Goal: Task Accomplishment & Management: Manage account settings

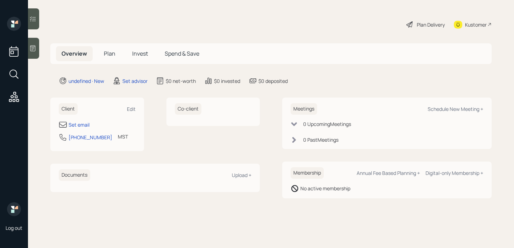
click at [84, 129] on div "Set email [PHONE_NUMBER] MST Currently 3:04 PM" at bounding box center [97, 132] width 77 height 25
click at [84, 128] on div "Set email" at bounding box center [79, 124] width 21 height 7
select select "America/[GEOGRAPHIC_DATA]"
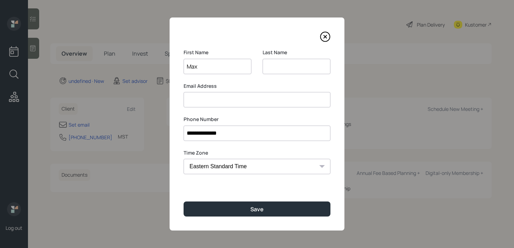
type input "Max"
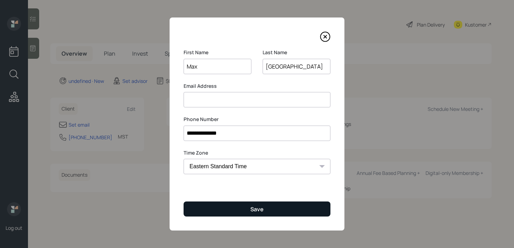
type input "[GEOGRAPHIC_DATA]"
click at [274, 211] on button "Save" at bounding box center [257, 208] width 147 height 15
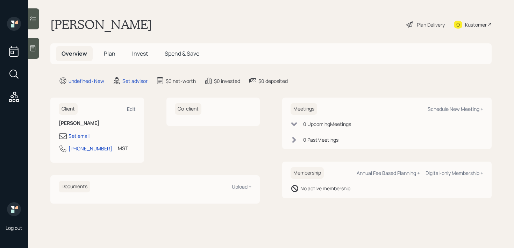
click at [31, 47] on icon at bounding box center [32, 48] width 7 height 7
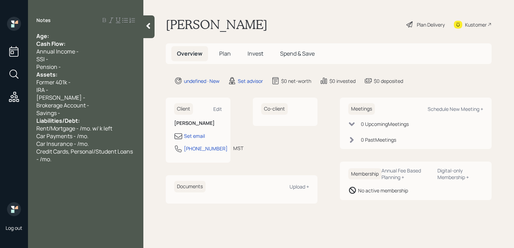
click at [98, 33] on div "Age:" at bounding box center [85, 36] width 99 height 8
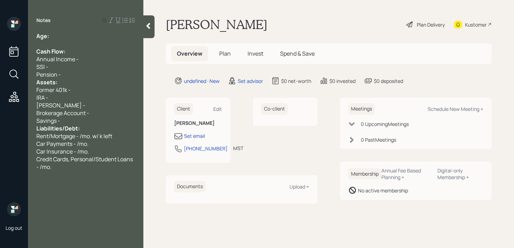
click at [77, 74] on div "Pension -" at bounding box center [85, 75] width 99 height 8
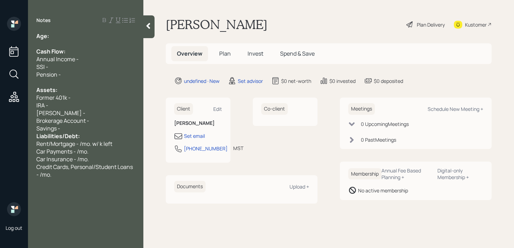
click at [95, 129] on div "Savings -" at bounding box center [85, 129] width 99 height 8
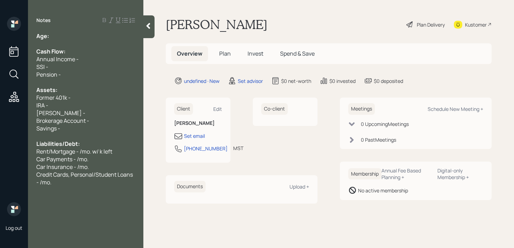
click at [107, 42] on div at bounding box center [85, 44] width 99 height 8
click at [107, 35] on div "Age:" at bounding box center [85, 36] width 99 height 8
drag, startPoint x: 69, startPoint y: 34, endPoint x: 51, endPoint y: 35, distance: 17.5
click at [51, 35] on div "Age: [DEMOGRAPHIC_DATA]" at bounding box center [85, 36] width 99 height 8
click at [118, 59] on div "Annual Income -" at bounding box center [85, 59] width 99 height 8
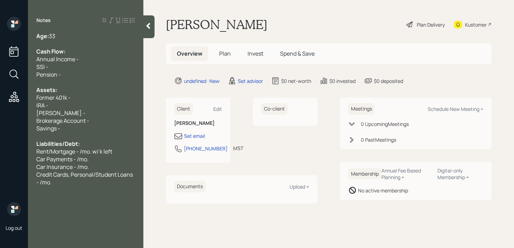
click at [104, 117] on div "Brokerage Account -" at bounding box center [85, 121] width 99 height 8
click at [107, 105] on div "IRA -" at bounding box center [85, 105] width 99 height 8
click at [91, 112] on div "[PERSON_NAME] -" at bounding box center [85, 113] width 99 height 8
click at [106, 115] on div "[PERSON_NAME] -" at bounding box center [85, 113] width 99 height 8
click at [106, 119] on div "Brokerage Account -" at bounding box center [85, 121] width 99 height 8
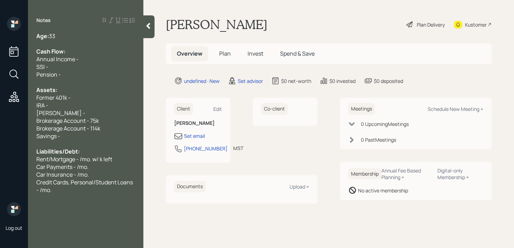
click at [63, 111] on div "[PERSON_NAME] -" at bounding box center [85, 113] width 99 height 8
click at [87, 126] on span "Brokerage Account - 114k" at bounding box center [68, 129] width 64 height 8
drag, startPoint x: 82, startPoint y: 108, endPoint x: 44, endPoint y: 108, distance: 37.1
click at [44, 108] on div "IRA -" at bounding box center [85, 105] width 99 height 8
click at [70, 103] on div "IRA -" at bounding box center [85, 105] width 99 height 8
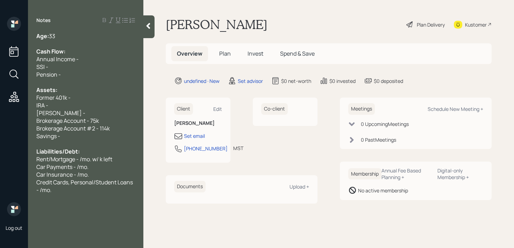
click at [78, 99] on div "Former 401k -" at bounding box center [85, 98] width 99 height 8
click at [78, 107] on div "IRA -" at bounding box center [85, 105] width 99 height 8
click at [64, 113] on div "[PERSON_NAME] -" at bounding box center [85, 113] width 99 height 8
drag, startPoint x: 65, startPoint y: 105, endPoint x: 0, endPoint y: 105, distance: 64.7
click at [0, 105] on div "Log out Notes Age: [DEMOGRAPHIC_DATA] Cash Flow: Annual Income - SSI - Pension …" at bounding box center [257, 124] width 514 height 248
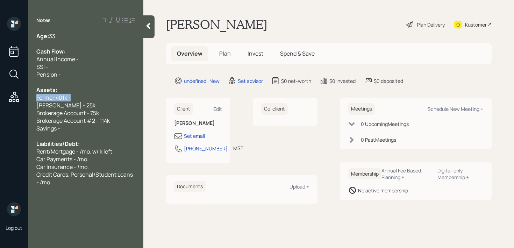
drag, startPoint x: 78, startPoint y: 100, endPoint x: 0, endPoint y: 98, distance: 78.4
click at [0, 98] on div "Log out Notes Age: [DEMOGRAPHIC_DATA] Cash Flow: Annual Income - SSI - Pension …" at bounding box center [257, 124] width 514 height 248
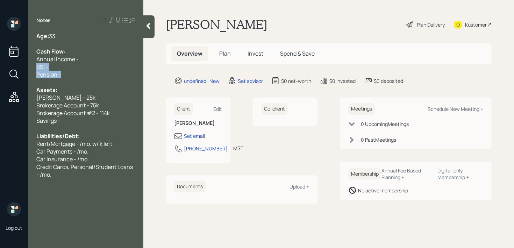
drag, startPoint x: 71, startPoint y: 77, endPoint x: 13, endPoint y: 70, distance: 58.4
click at [13, 70] on div "Log out Notes Age: [DEMOGRAPHIC_DATA] Cash Flow: Annual Income - SSI - Pension …" at bounding box center [257, 124] width 514 height 248
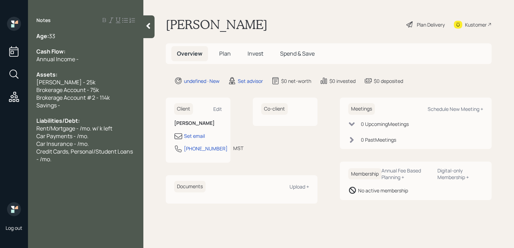
click at [85, 37] on div "Age: [DEMOGRAPHIC_DATA]" at bounding box center [85, 36] width 99 height 8
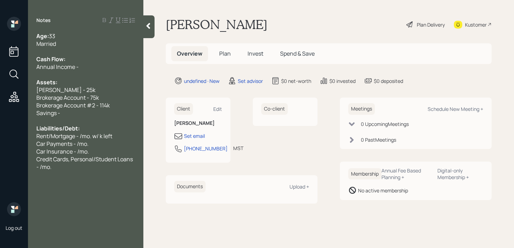
click at [102, 76] on div at bounding box center [85, 75] width 99 height 8
click at [107, 68] on div "Annual Income -" at bounding box center [85, 67] width 99 height 8
click at [43, 136] on span "Rent/Mortgage - /mo. w/ k left" at bounding box center [74, 136] width 76 height 8
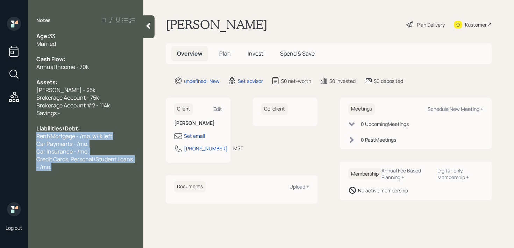
drag, startPoint x: 60, startPoint y: 170, endPoint x: 31, endPoint y: 139, distance: 42.3
click at [31, 139] on div "Age: [DEMOGRAPHIC_DATA] Married Cash Flow: Annual Income - 70k Assets: [PERSON_…" at bounding box center [85, 101] width 115 height 139
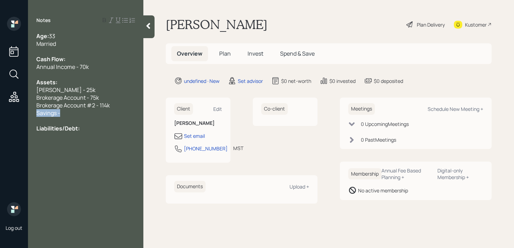
drag, startPoint x: 68, startPoint y: 113, endPoint x: 0, endPoint y: 113, distance: 67.9
click at [0, 113] on div "Log out Notes Age: [DEMOGRAPHIC_DATA] Married Cash Flow: Annual Income - 70k As…" at bounding box center [257, 124] width 514 height 248
click at [88, 120] on div "Liabilities/Debt:" at bounding box center [85, 121] width 99 height 8
drag, startPoint x: 86, startPoint y: 138, endPoint x: 0, endPoint y: 139, distance: 86.4
click at [0, 139] on div "Log out Notes Age: [DEMOGRAPHIC_DATA] Married Cash Flow: Annual Income - 70k As…" at bounding box center [257, 124] width 514 height 248
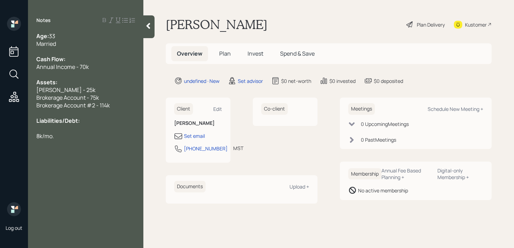
click at [81, 147] on div at bounding box center [85, 144] width 99 height 8
click at [189, 139] on div "Set email" at bounding box center [194, 135] width 21 height 7
select select "America/[GEOGRAPHIC_DATA]"
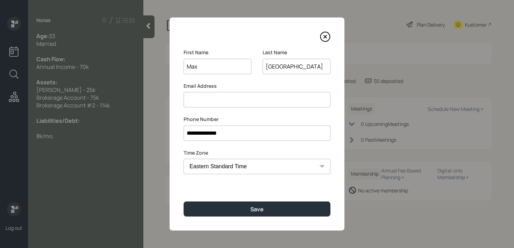
click at [223, 102] on input at bounding box center [257, 99] width 147 height 15
type input "M"
type input "[EMAIL_ADDRESS][DOMAIN_NAME]"
click at [261, 135] on input "**********" at bounding box center [257, 133] width 147 height 15
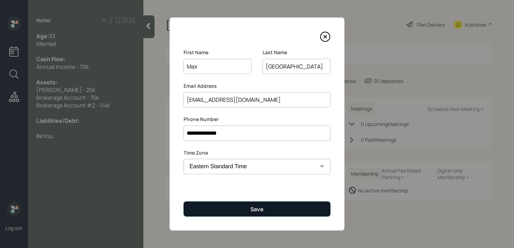
click at [266, 207] on button "Save" at bounding box center [257, 208] width 147 height 15
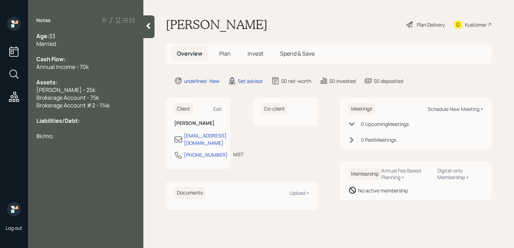
click at [464, 107] on div "Schedule New Meeting +" at bounding box center [456, 109] width 56 height 7
select select "round-[PERSON_NAME]"
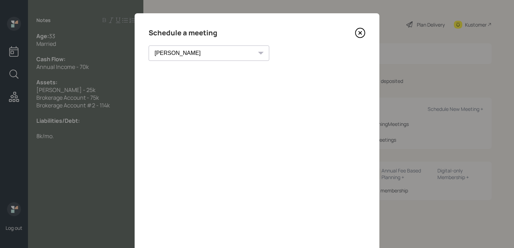
scroll to position [4, 0]
click at [361, 32] on icon at bounding box center [360, 33] width 3 height 3
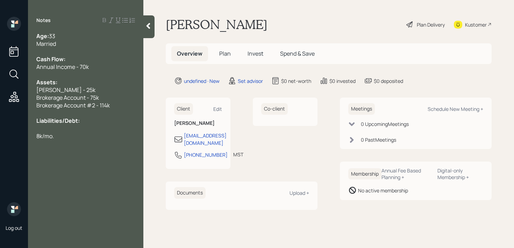
click at [103, 140] on div at bounding box center [85, 144] width 99 height 8
click at [483, 24] on div "Kustomer" at bounding box center [476, 24] width 22 height 7
drag, startPoint x: 111, startPoint y: 168, endPoint x: 30, endPoint y: 154, distance: 82.1
click at [30, 154] on div "Age: [DEMOGRAPHIC_DATA] Married Cash Flow: Annual Income - 70k Assets: [PERSON_…" at bounding box center [85, 101] width 115 height 139
copy div "[PERSON_NAME] 12:00pm - 12:45pm[DATE]"
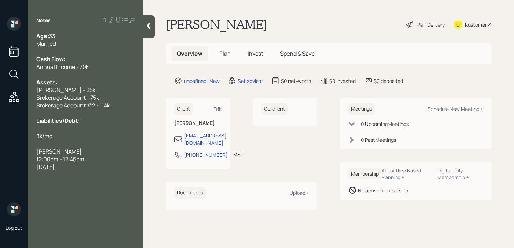
copy div "[PERSON_NAME] 12:00pm - 12:45pm[DATE]"
click at [466, 24] on div "Kustomer" at bounding box center [476, 24] width 22 height 7
click at [128, 173] on div "Notes Age: [DEMOGRAPHIC_DATA] Married Cash Flow: Annual Income - 70k Assets: [P…" at bounding box center [85, 128] width 115 height 223
drag, startPoint x: 124, startPoint y: 168, endPoint x: 25, endPoint y: 157, distance: 100.0
click at [25, 157] on div "Log out Notes Age: [DEMOGRAPHIC_DATA] Married Cash Flow: Annual Income - 70k As…" at bounding box center [257, 124] width 514 height 248
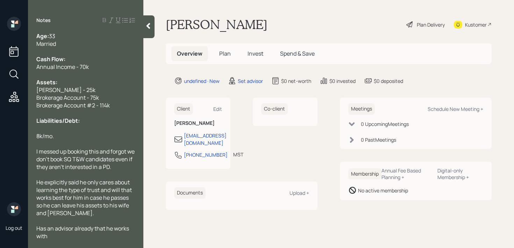
click at [53, 229] on span "Has an advisor already that he works with" at bounding box center [83, 232] width 94 height 15
click at [115, 234] on div "Has a team of advisors already that he works with" at bounding box center [85, 232] width 99 height 15
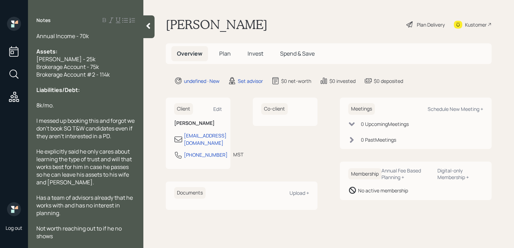
scroll to position [46, 0]
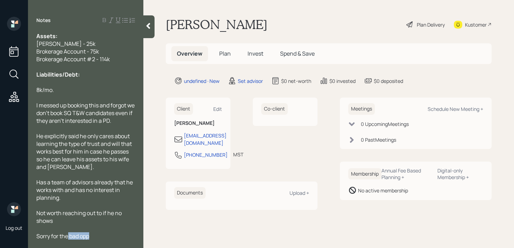
drag, startPoint x: 93, startPoint y: 236, endPoint x: 30, endPoint y: 236, distance: 62.6
click at [31, 236] on div "Age: [DEMOGRAPHIC_DATA] Married Cash Flow: Annual Income - 70k Assets: [PERSON_…" at bounding box center [85, 135] width 115 height 207
click at [109, 222] on div "Not worth reaching out to if he no shows" at bounding box center [85, 216] width 99 height 15
click at [148, 31] on div at bounding box center [148, 26] width 11 height 23
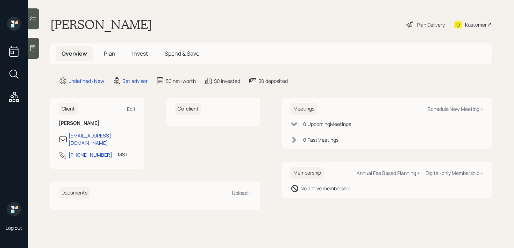
click at [225, 11] on main "[PERSON_NAME] Plan Delivery Kustomer Overview Plan Invest Spend & Save undefine…" at bounding box center [271, 124] width 486 height 248
